Goal: Transaction & Acquisition: Purchase product/service

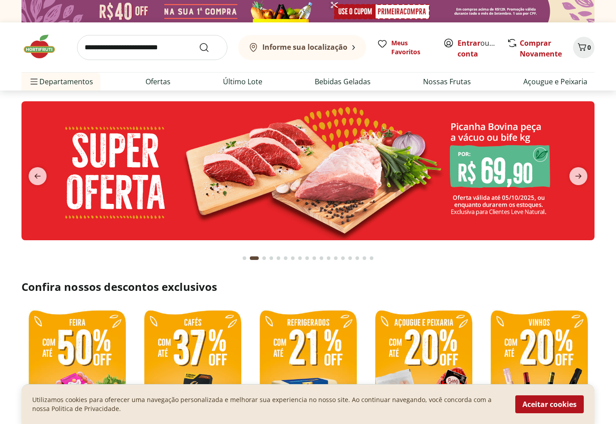
click at [563, 413] on button "Aceitar cookies" at bounding box center [550, 404] width 69 height 18
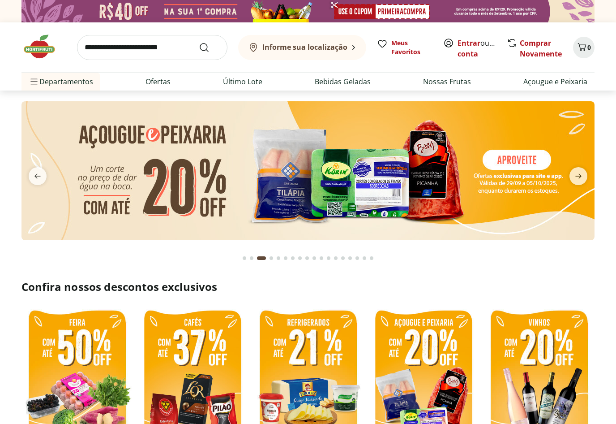
click at [329, 50] on b "Informe sua localização" at bounding box center [305, 47] width 85 height 10
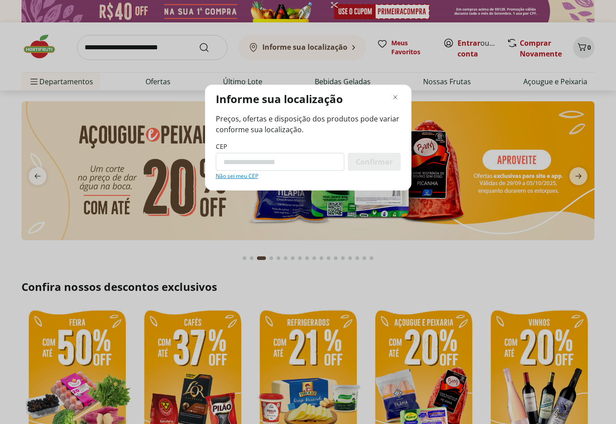
click at [308, 162] on input "CEP" at bounding box center [280, 162] width 129 height 18
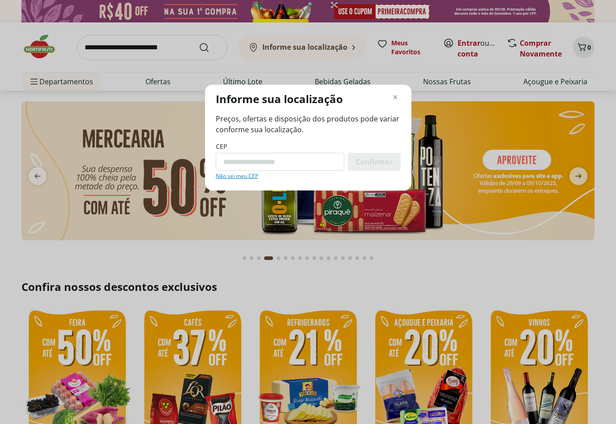
click at [248, 180] on link "Não sei meu CEP" at bounding box center [237, 175] width 43 height 7
click at [397, 99] on icon "Fechar modal de regionalização" at bounding box center [395, 97] width 11 height 11
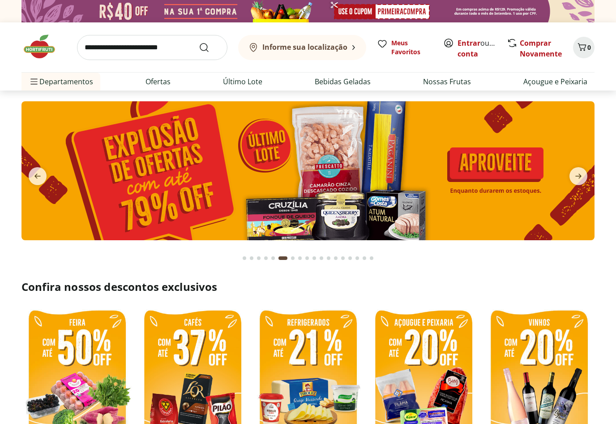
click at [446, 80] on link "Nossas Frutas" at bounding box center [447, 81] width 48 height 11
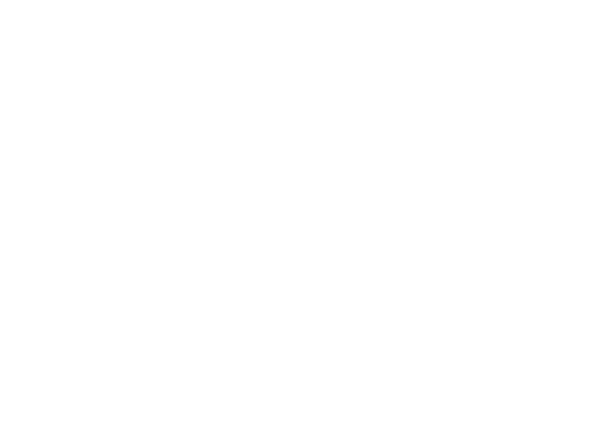
select select "**********"
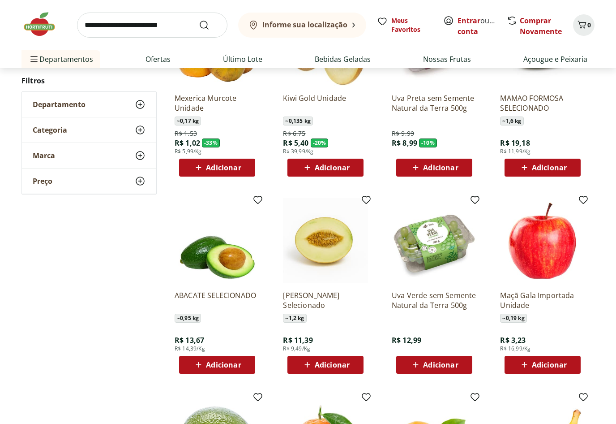
scroll to position [158, 0]
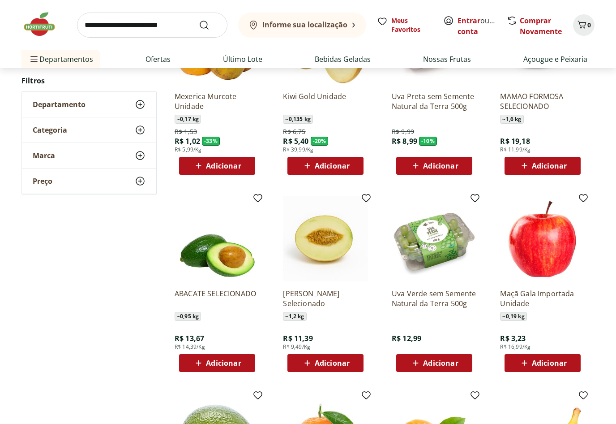
click at [232, 254] on img at bounding box center [217, 238] width 85 height 85
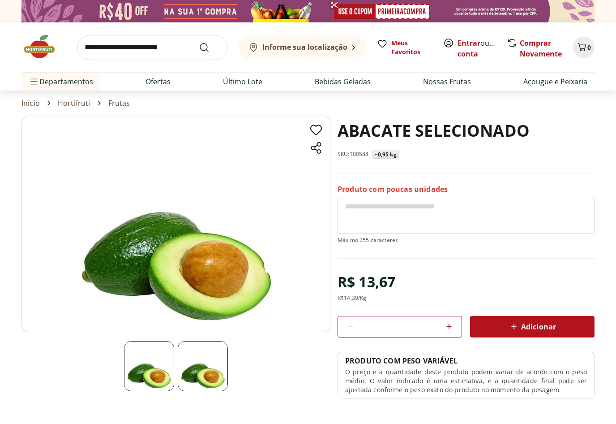
scroll to position [158, 0]
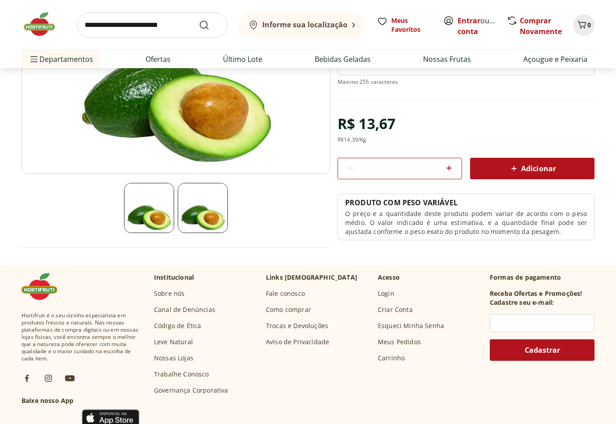
select select "**********"
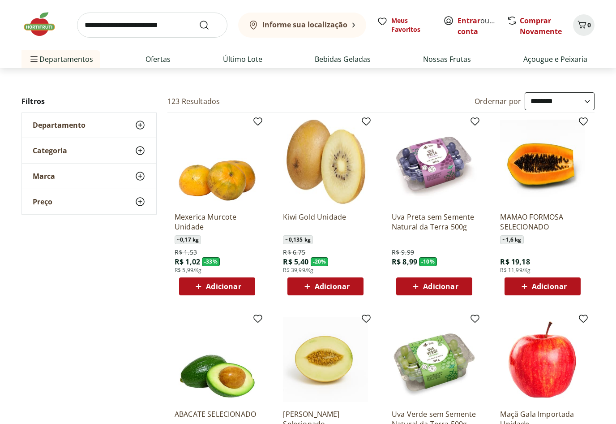
scroll to position [0, 0]
